Goal: Information Seeking & Learning: Learn about a topic

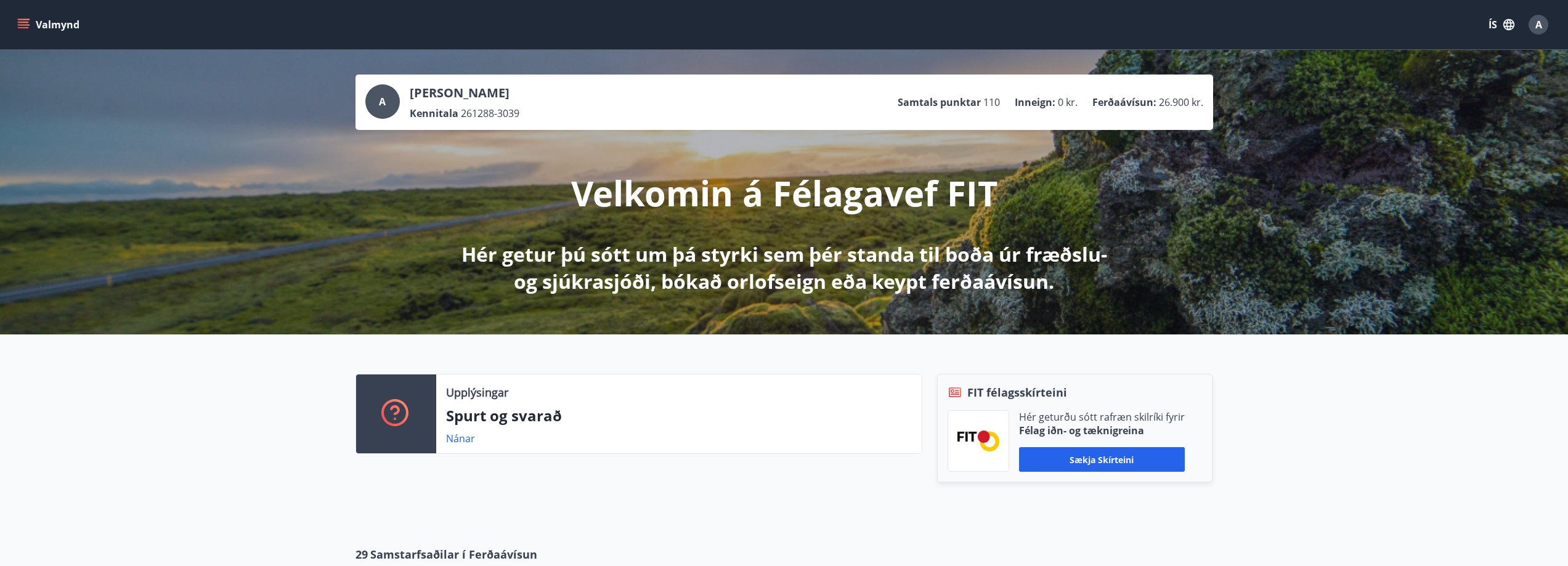
click at [29, 27] on icon "menu" at bounding box center [23, 25] width 12 height 12
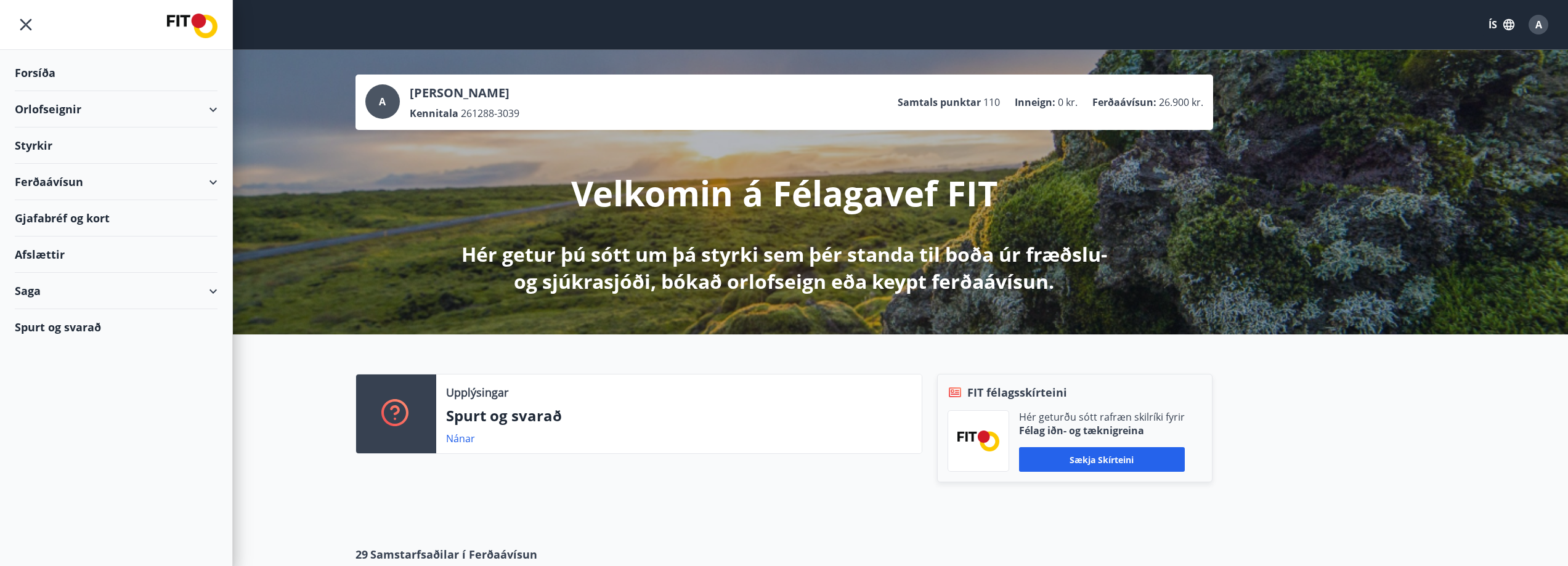
click at [31, 91] on div "Styrkir" at bounding box center [116, 72] width 203 height 37
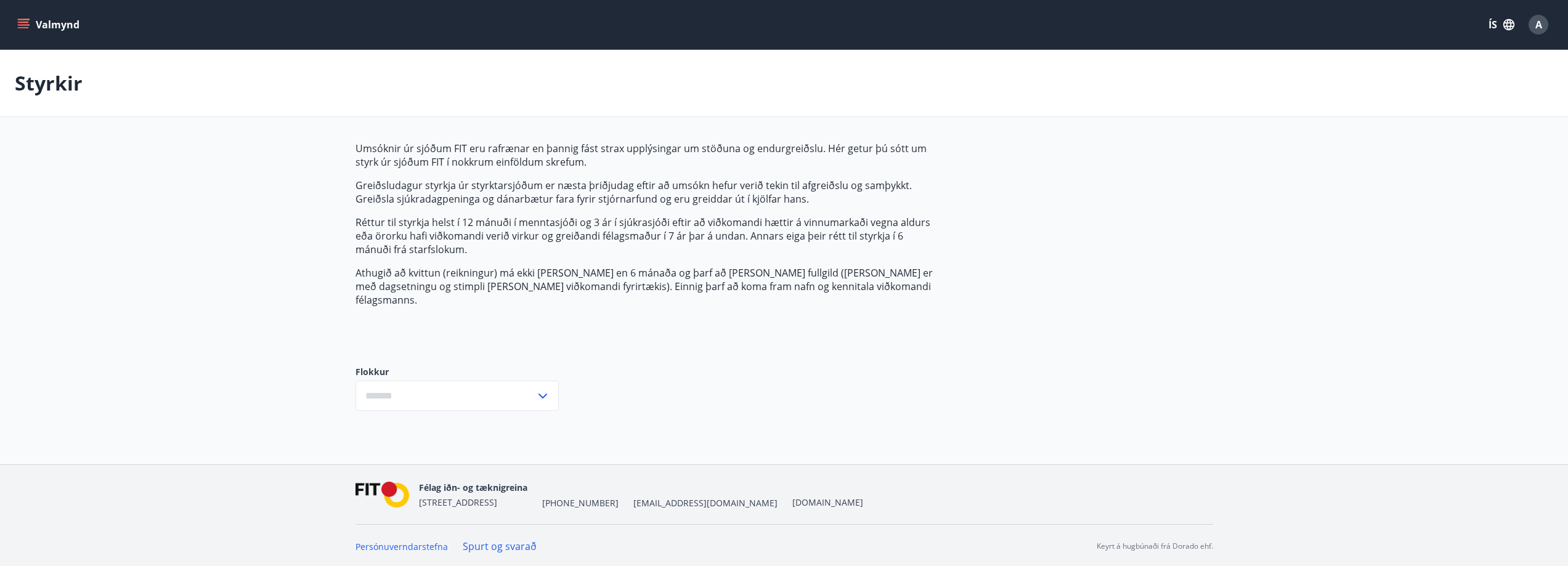
type input "***"
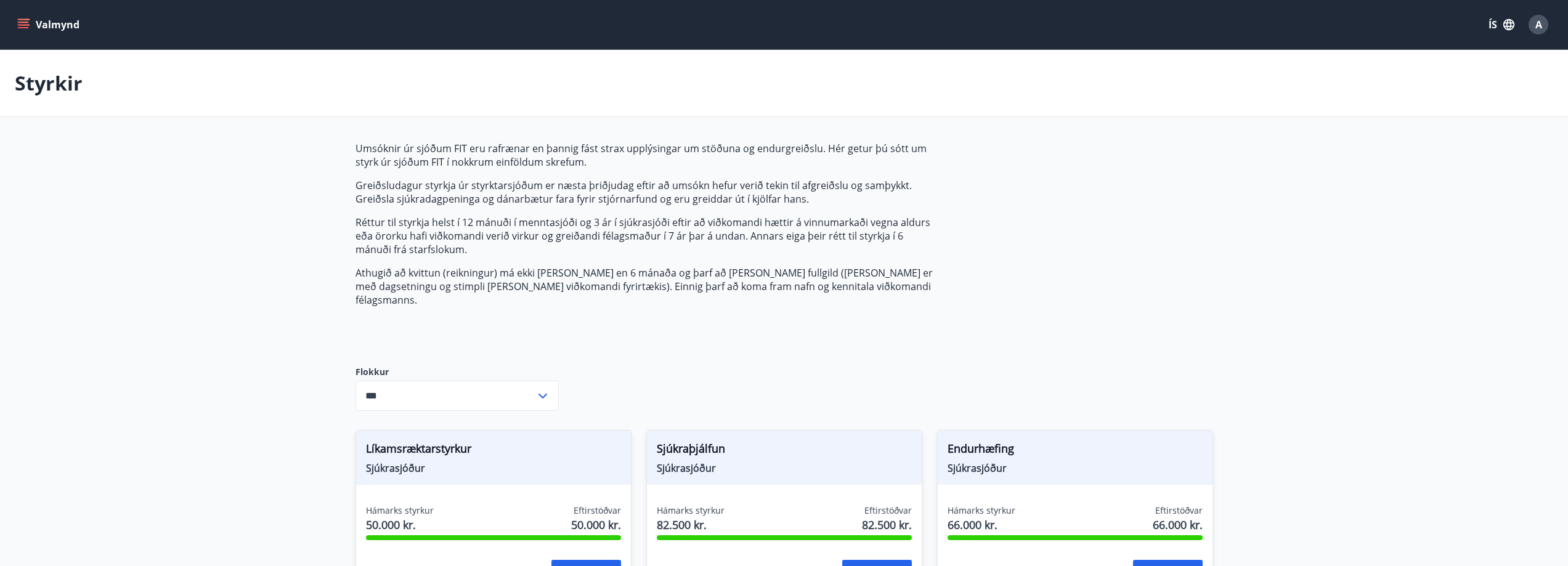
click at [23, 29] on icon "menu" at bounding box center [23, 25] width 12 height 12
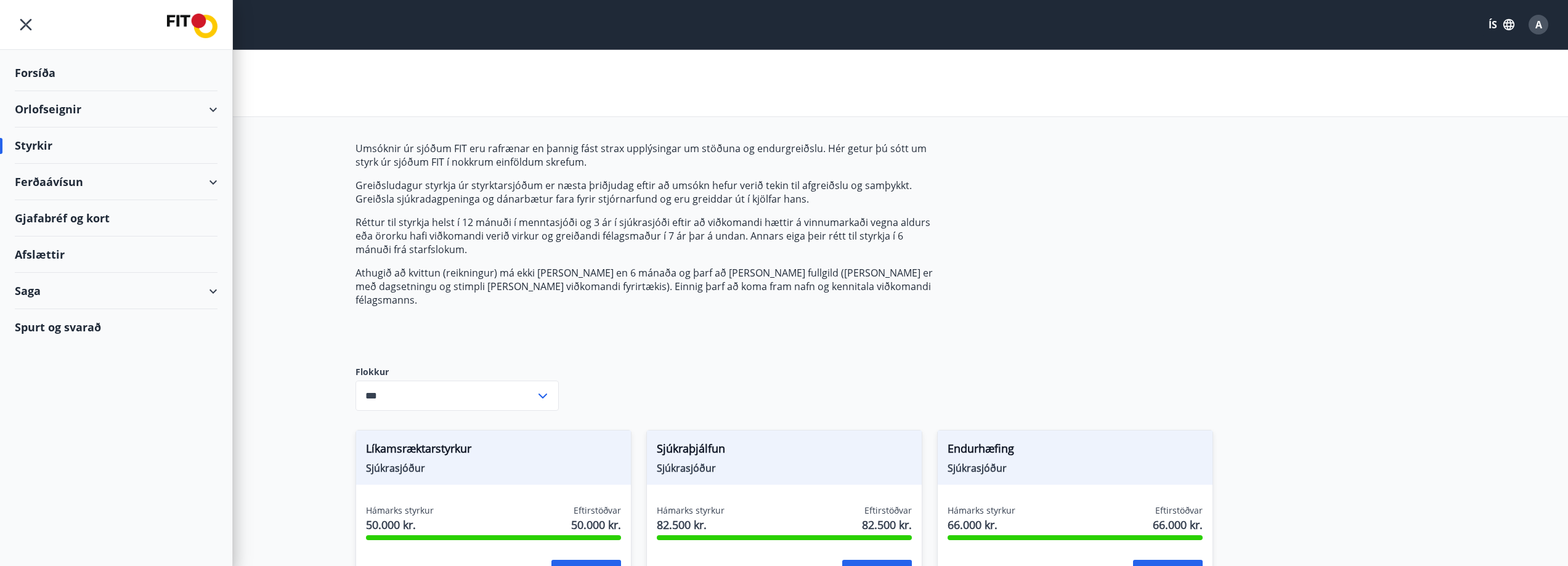
click at [49, 184] on div "Ferðaávísun" at bounding box center [116, 182] width 203 height 37
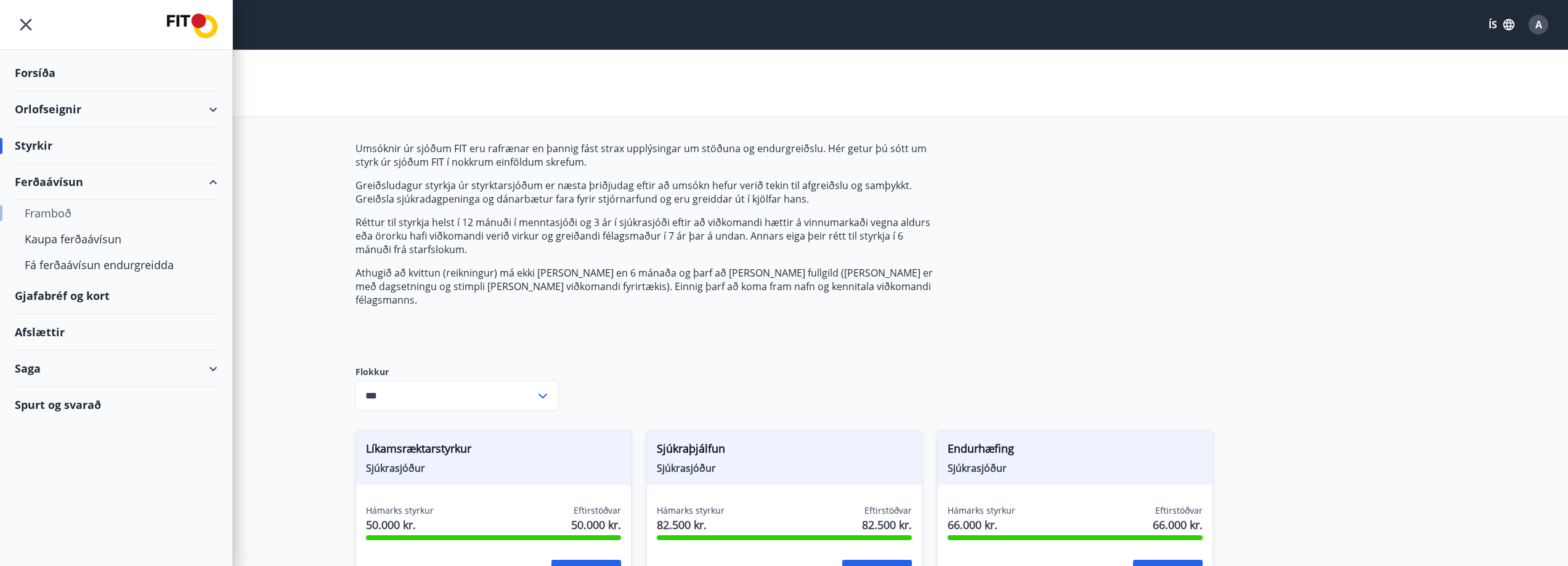
click at [53, 214] on div "Framboð" at bounding box center [116, 213] width 183 height 26
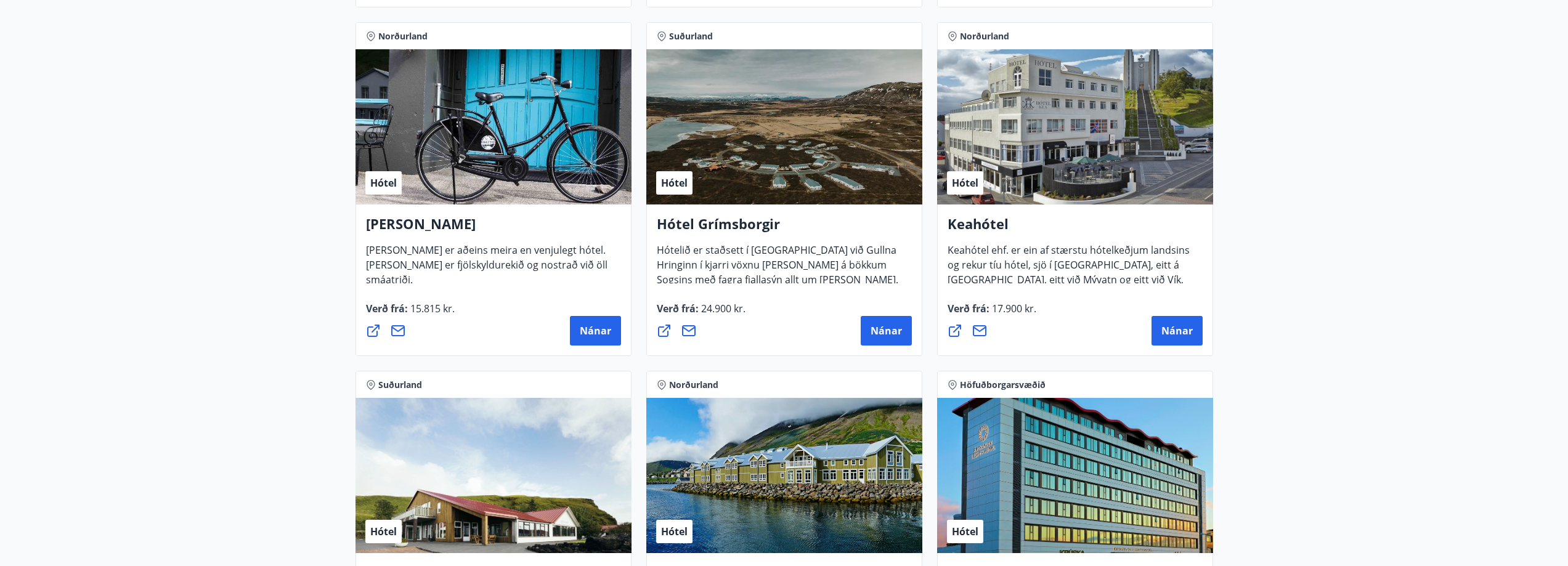
scroll to position [555, 0]
